Goal: Transaction & Acquisition: Book appointment/travel/reservation

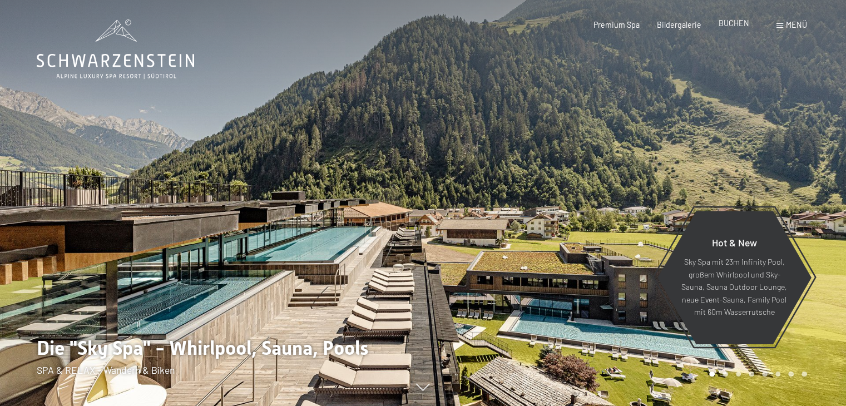
click at [732, 25] on span "BUCHEN" at bounding box center [734, 22] width 31 height 9
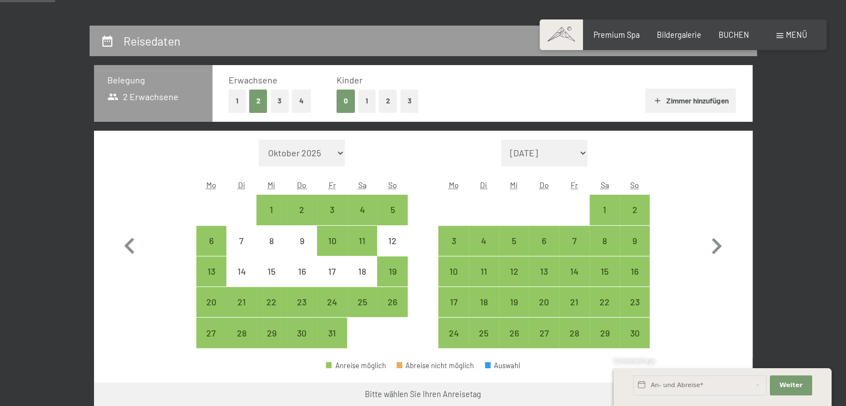
scroll to position [254, 0]
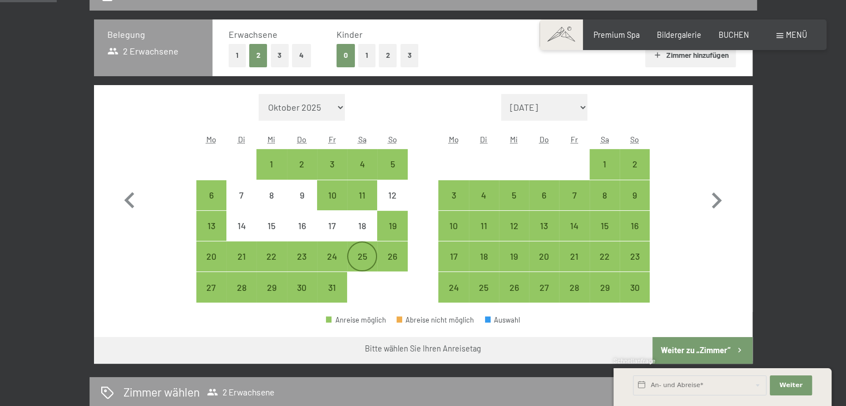
click at [367, 254] on div "25" at bounding box center [362, 266] width 28 height 28
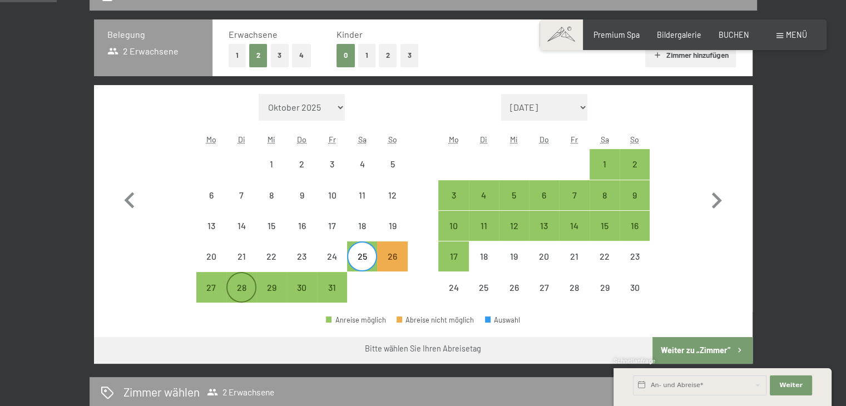
click at [254, 285] on div "28" at bounding box center [242, 297] width 28 height 28
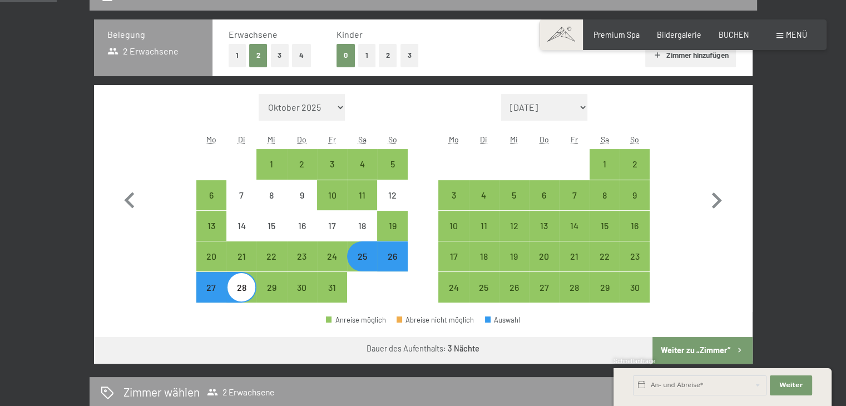
click at [708, 347] on button "Weiter zu „Zimmer“" at bounding box center [703, 350] width 100 height 27
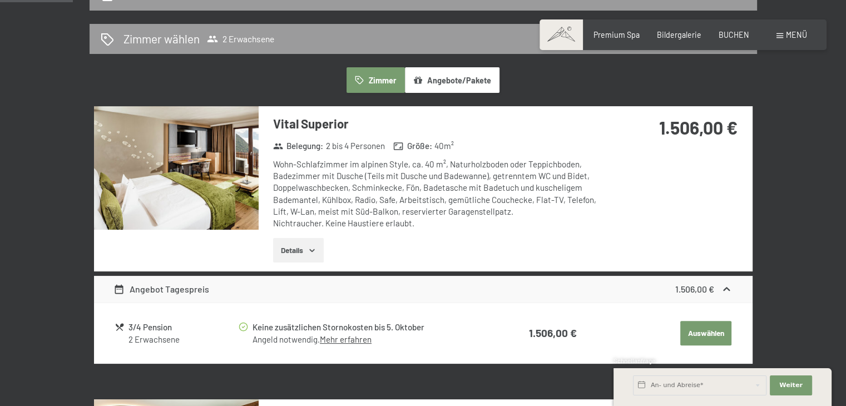
scroll to position [234, 0]
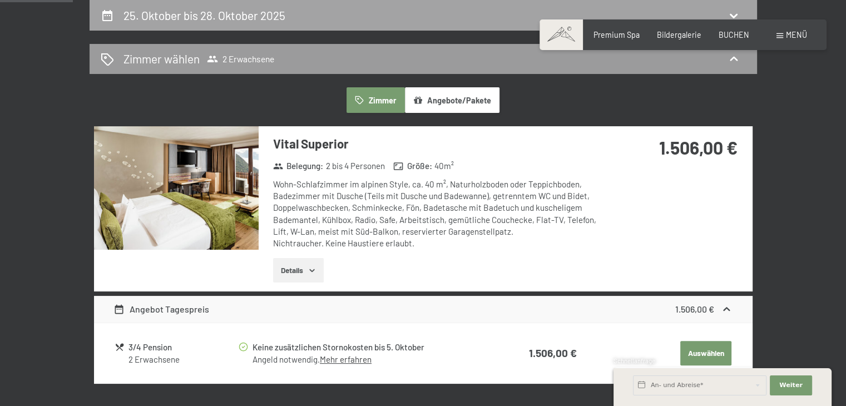
click at [342, 18] on div "25. Oktober bis 28. Oktober 2025" at bounding box center [423, 15] width 645 height 16
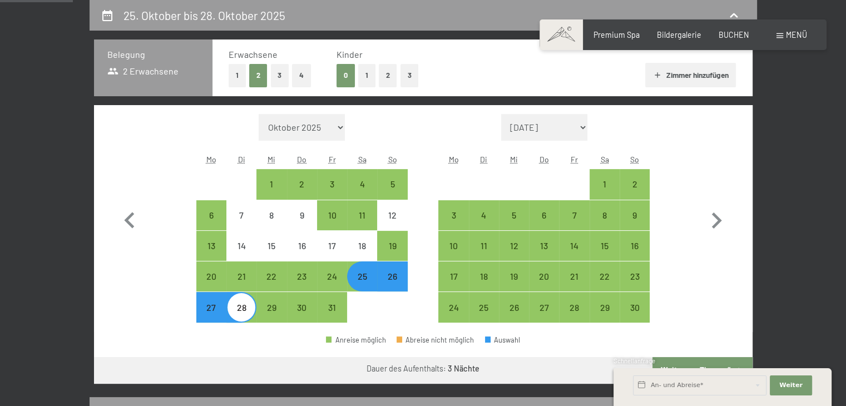
click at [384, 78] on button "2" at bounding box center [388, 75] width 18 height 23
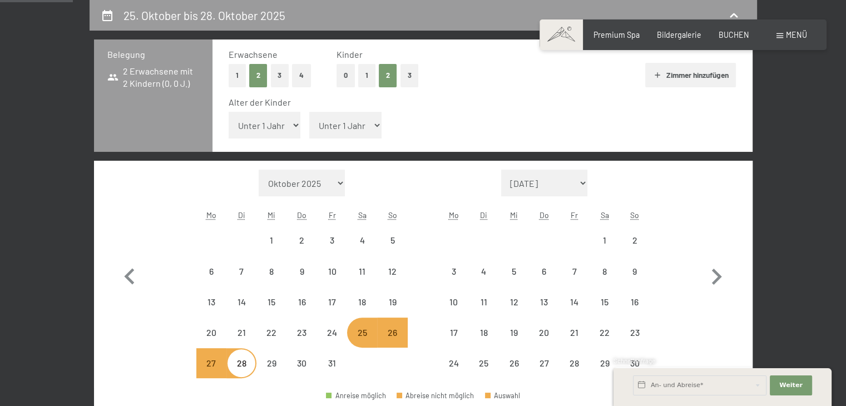
click at [258, 130] on select "Unter 1 Jahr 1 Jahr 2 Jahre 3 Jahre 4 Jahre 5 Jahre 6 Jahre 7 Jahre 8 Jahre 9 J…" at bounding box center [265, 125] width 72 height 27
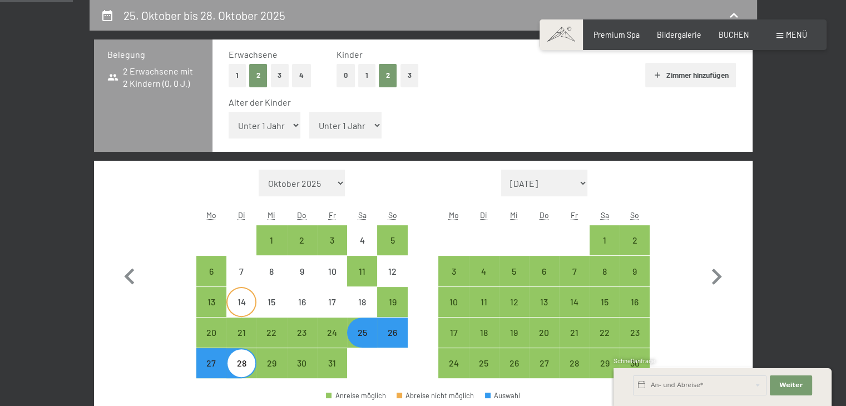
select select "8"
click at [229, 112] on select "Unter 1 Jahr 1 Jahr 2 Jahre 3 Jahre 4 Jahre 5 Jahre 6 Jahre 7 Jahre 8 Jahre 9 J…" at bounding box center [265, 125] width 72 height 27
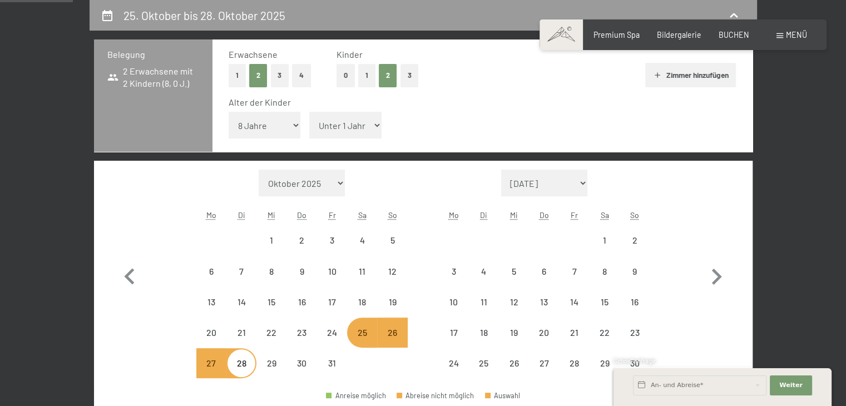
click at [352, 123] on select "Unter 1 Jahr 1 Jahr 2 Jahre 3 Jahre 4 Jahre 5 Jahre 6 Jahre 7 Jahre 8 Jahre 9 J…" at bounding box center [345, 125] width 72 height 27
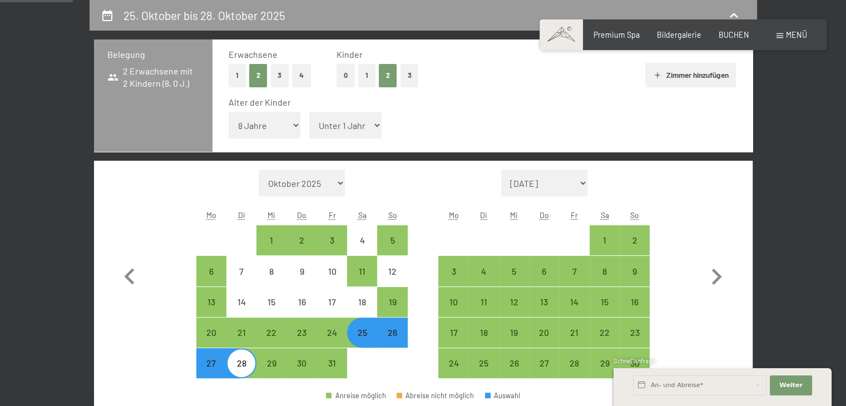
select select "13"
click at [309, 112] on select "Unter 1 Jahr 1 Jahr 2 Jahre 3 Jahre 4 Jahre 5 Jahre 6 Jahre 7 Jahre 8 Jahre 9 J…" at bounding box center [345, 125] width 72 height 27
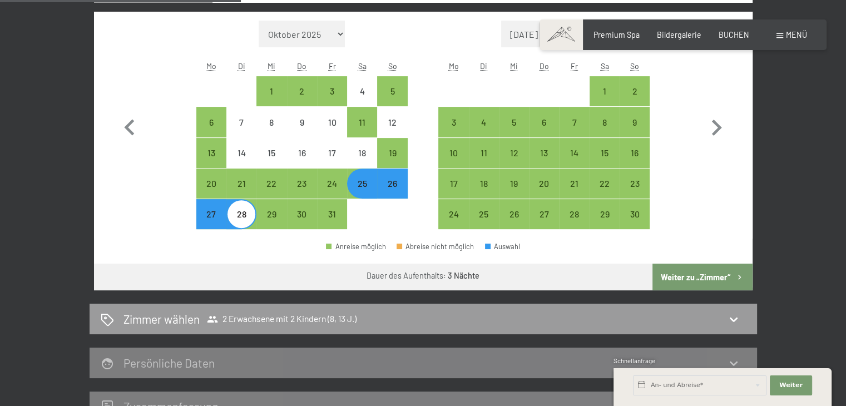
scroll to position [401, 0]
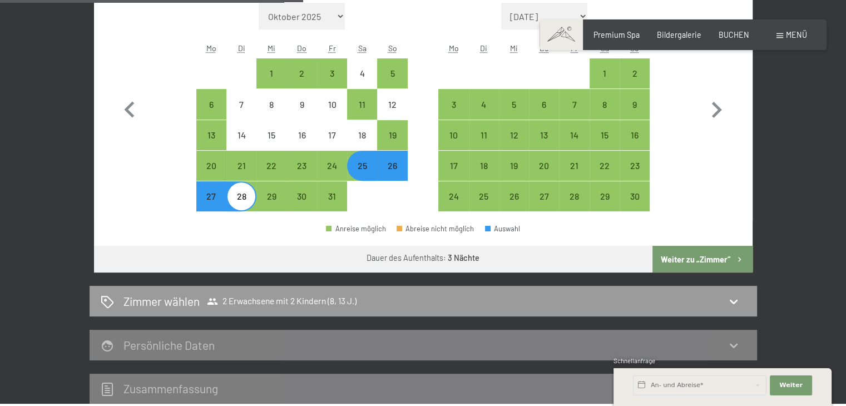
click at [703, 256] on button "Weiter zu „Zimmer“" at bounding box center [703, 259] width 100 height 27
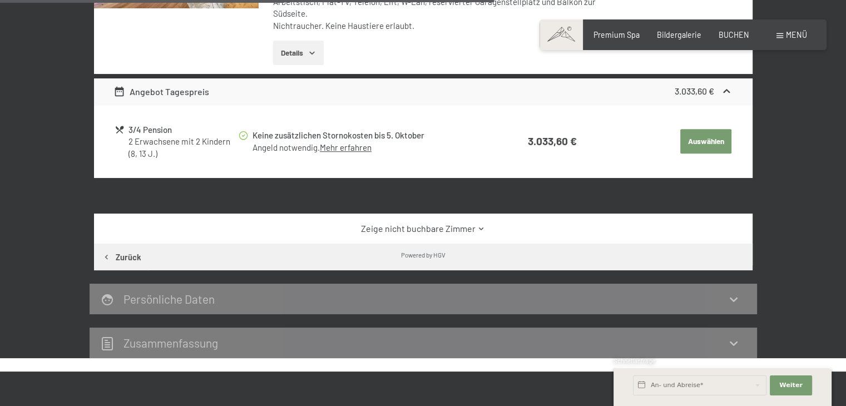
scroll to position [846, 0]
